Goal: Book appointment/travel/reservation

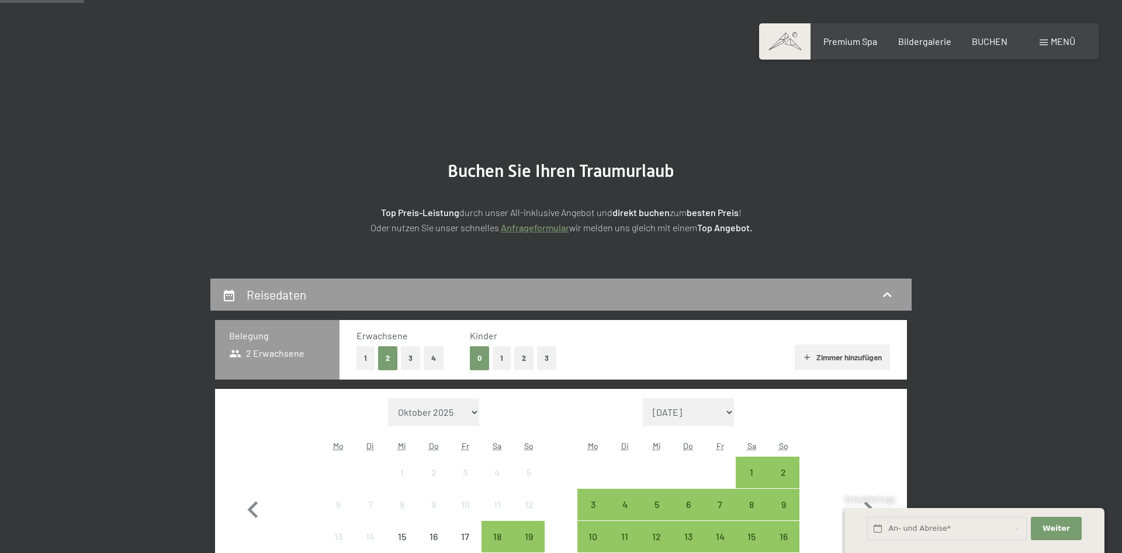
scroll to position [298, 0]
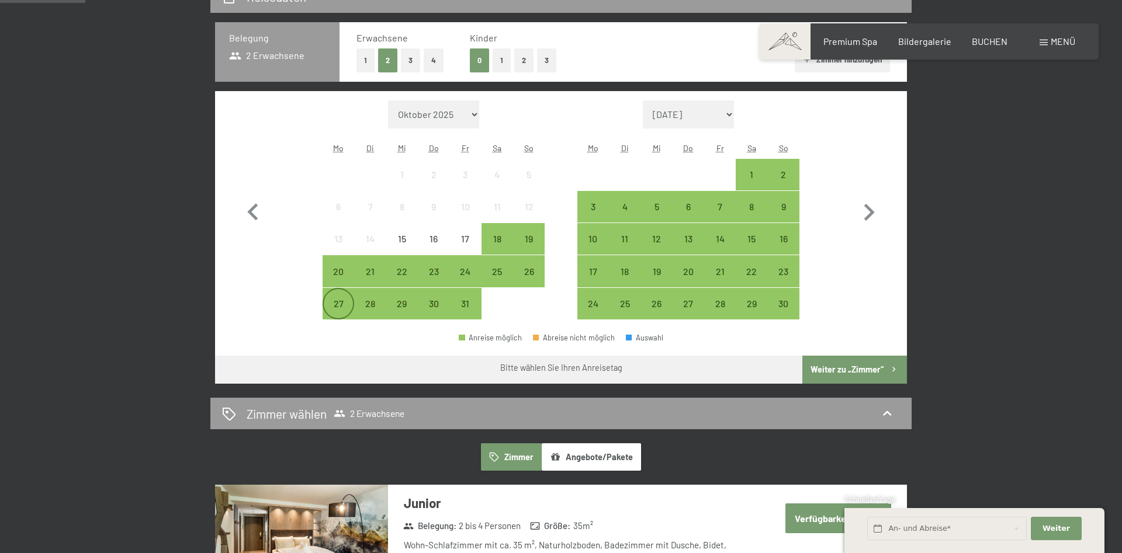
click at [344, 317] on div "27" at bounding box center [338, 313] width 29 height 29
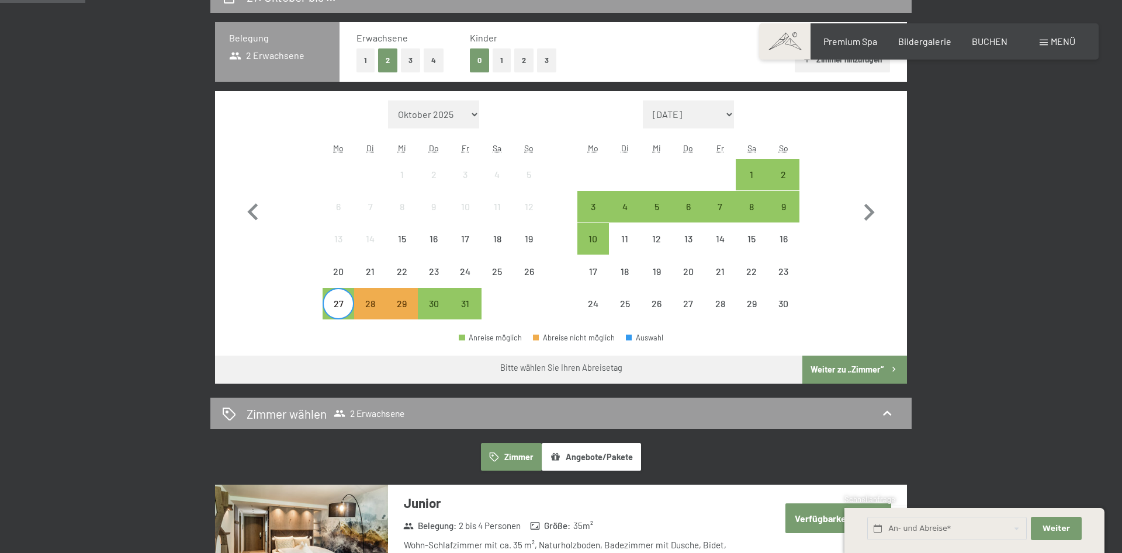
click at [470, 309] on span "Einwilligung Marketing*" at bounding box center [497, 311] width 96 height 12
click at [443, 309] on input "Einwilligung Marketing*" at bounding box center [437, 311] width 12 height 12
checkbox input "false"
click at [465, 302] on div "31" at bounding box center [465, 313] width 29 height 29
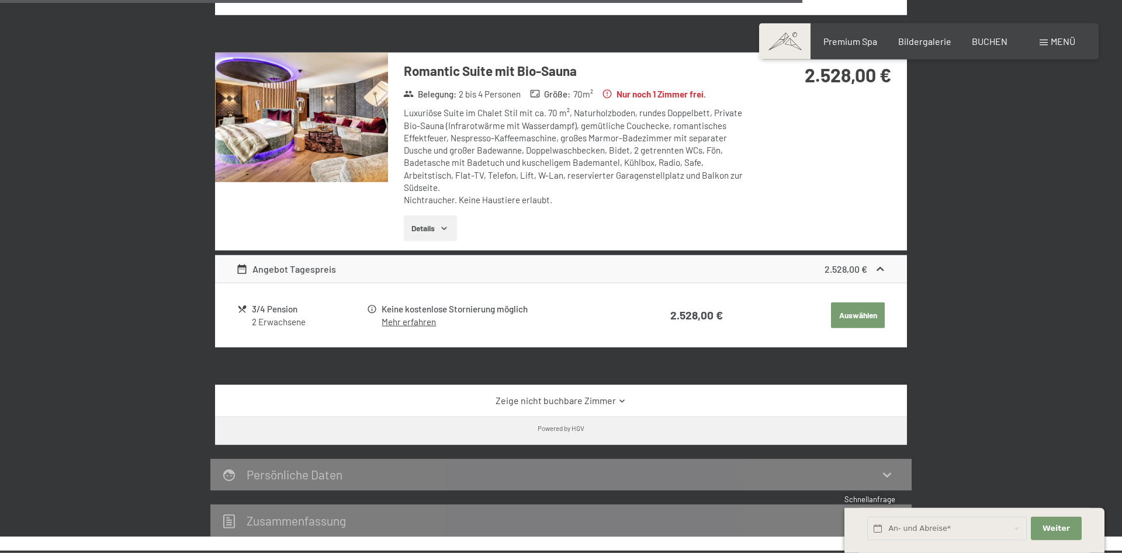
scroll to position [1669, 0]
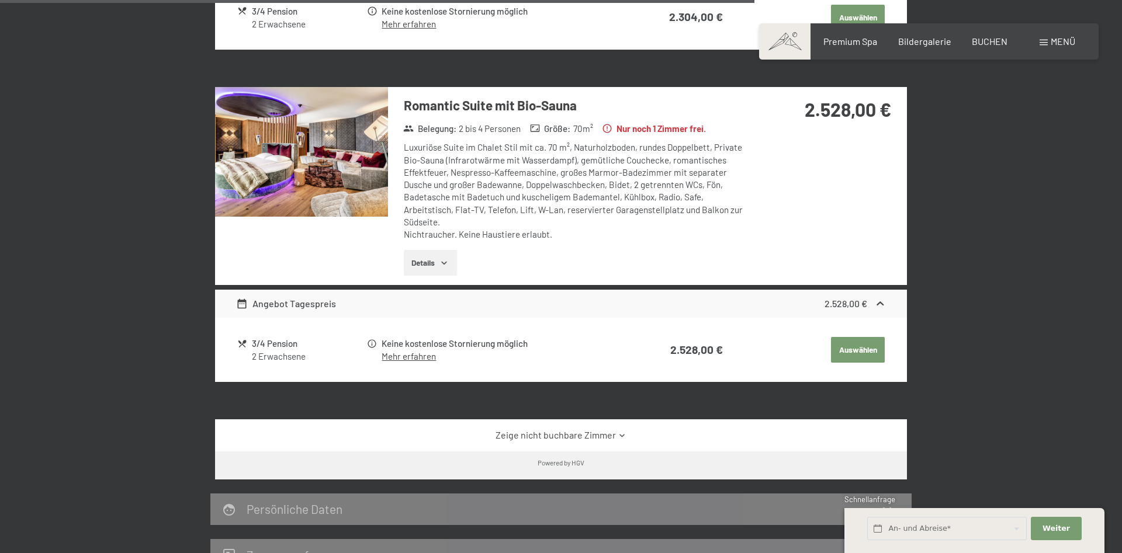
click at [326, 158] on img at bounding box center [301, 152] width 173 height 130
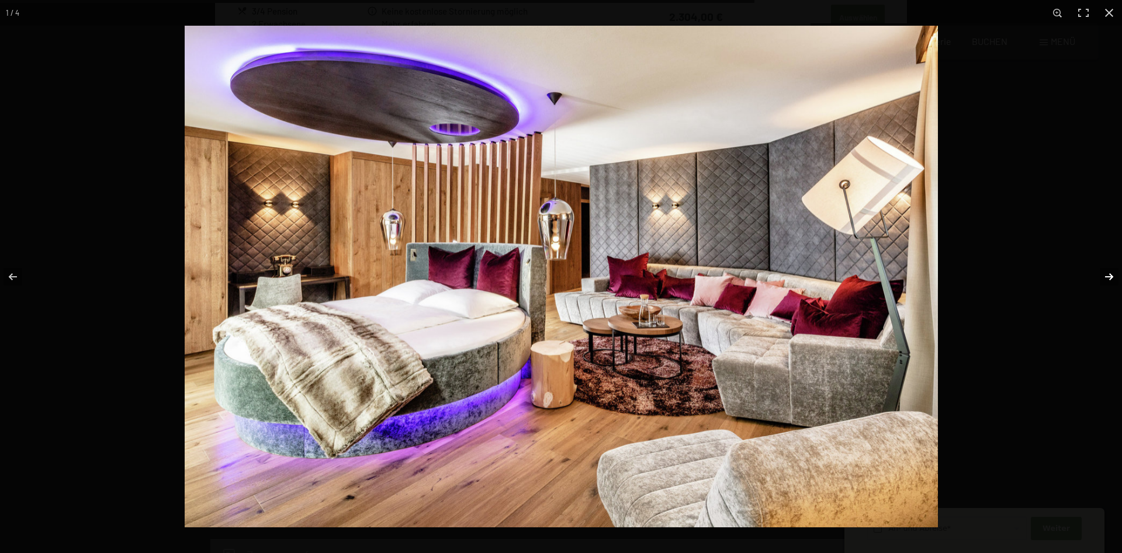
click at [1107, 276] on button "button" at bounding box center [1101, 277] width 41 height 58
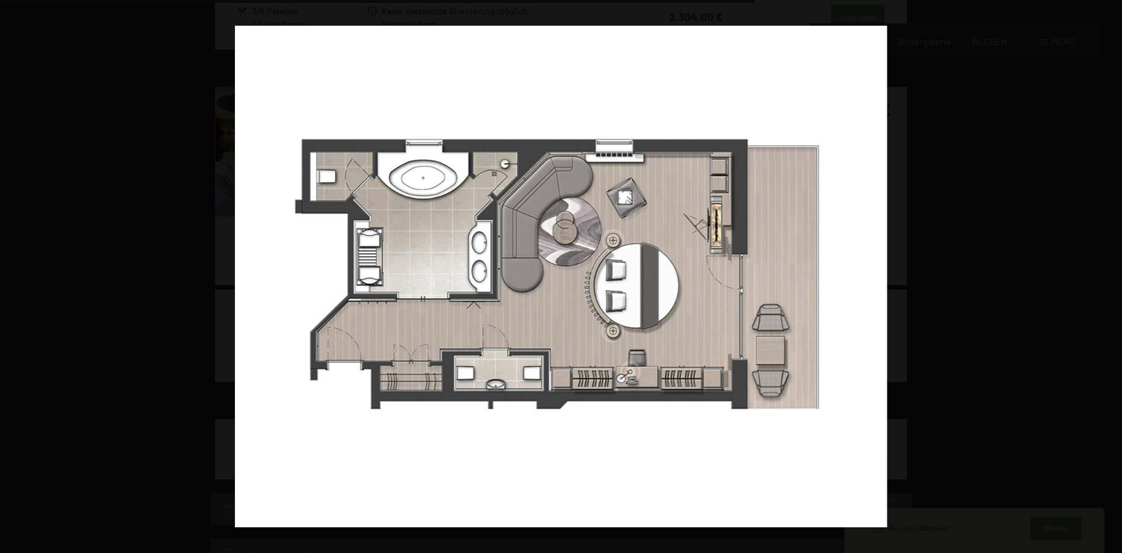
click at [1107, 276] on button "button" at bounding box center [1101, 277] width 41 height 58
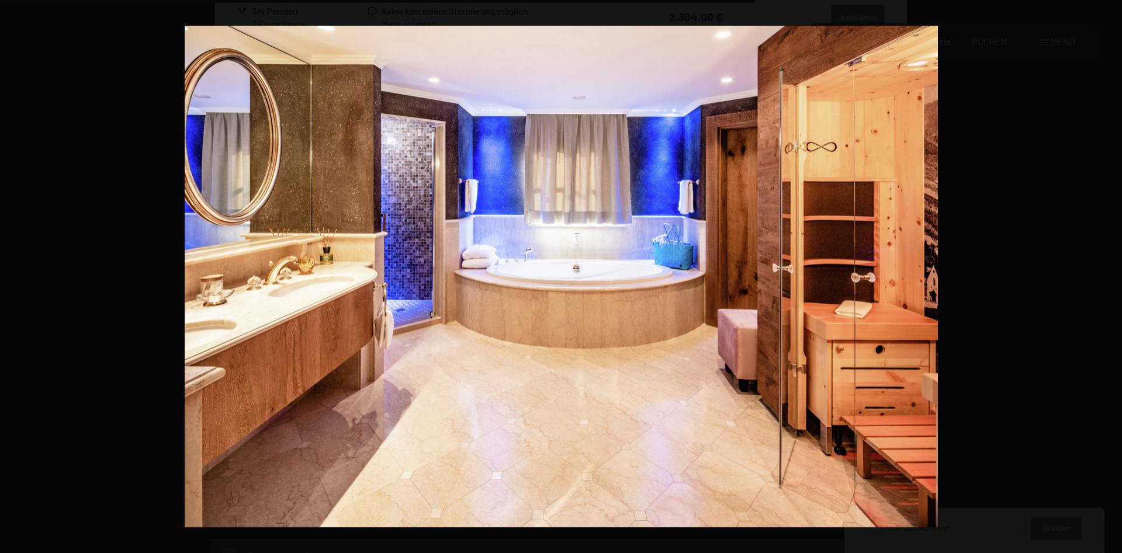
click at [1107, 276] on button "button" at bounding box center [1101, 277] width 41 height 58
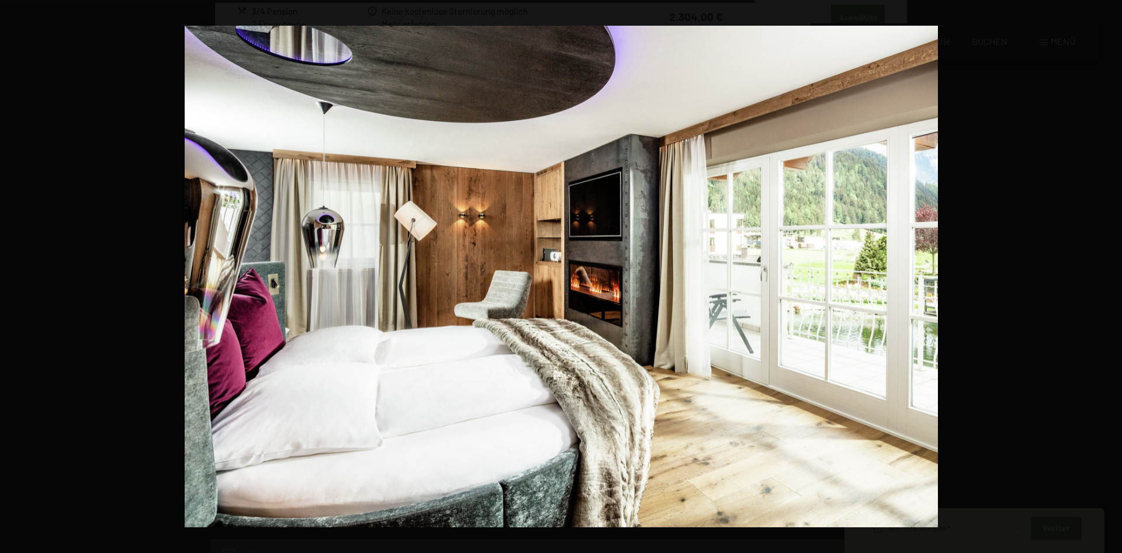
click at [1107, 276] on button "button" at bounding box center [1101, 277] width 41 height 58
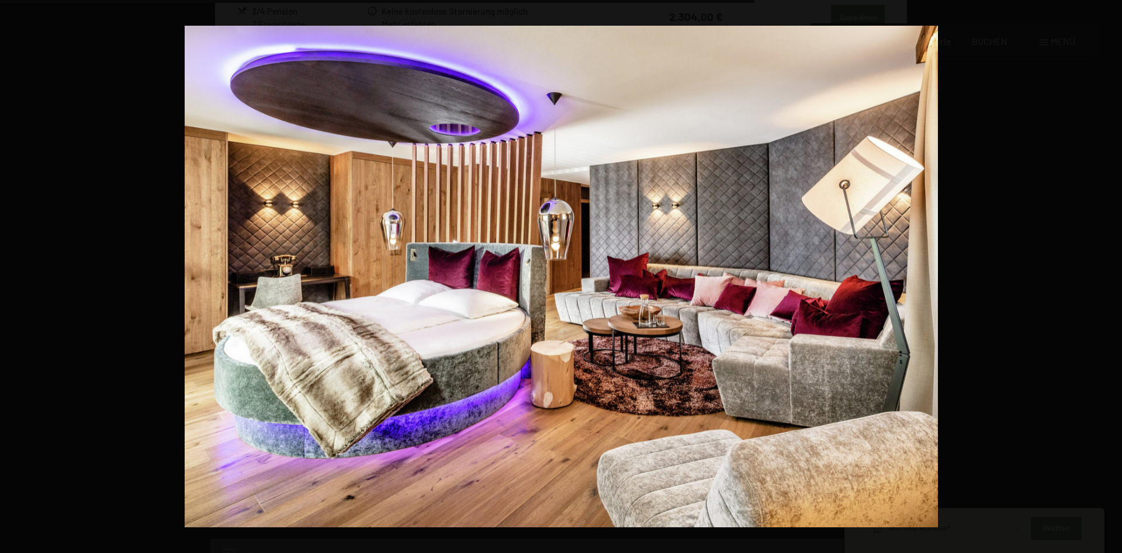
click at [1107, 276] on button "button" at bounding box center [1101, 277] width 41 height 58
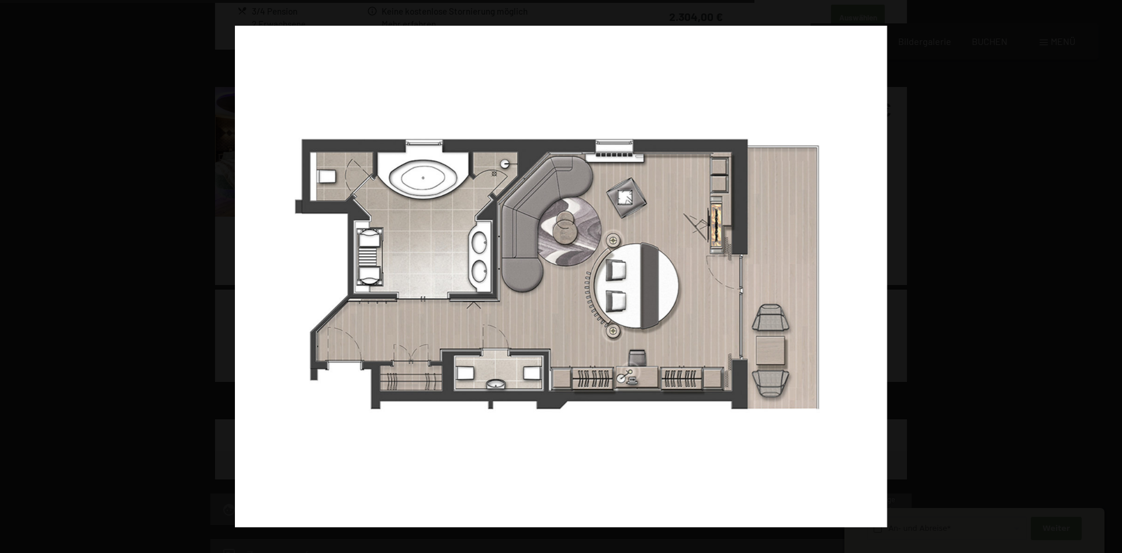
click at [1107, 276] on button "button" at bounding box center [1101, 277] width 41 height 58
